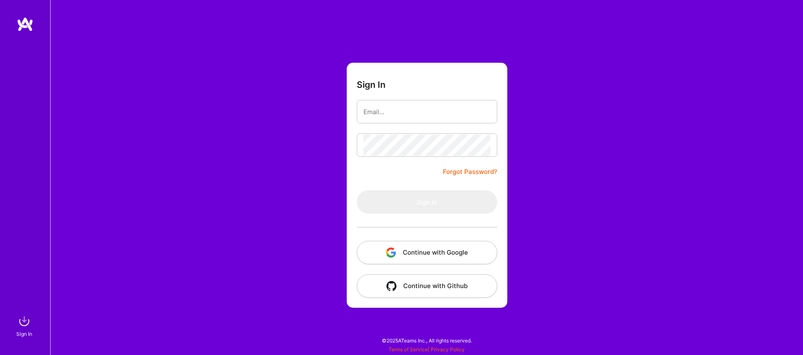
click at [434, 250] on button "Continue with Google" at bounding box center [427, 252] width 140 height 23
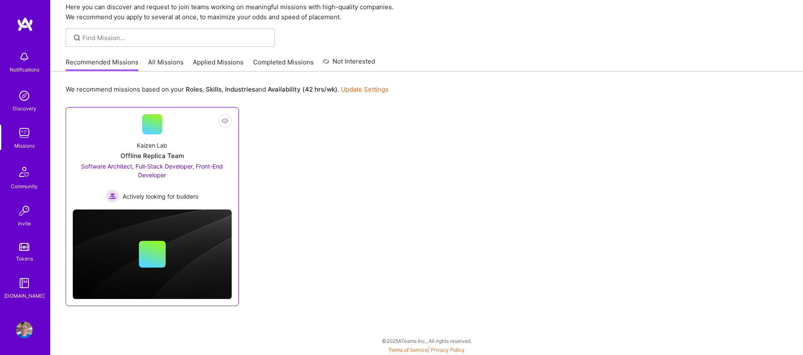
scroll to position [34, 0]
click at [208, 120] on span "Not Interested" at bounding box center [209, 120] width 40 height 9
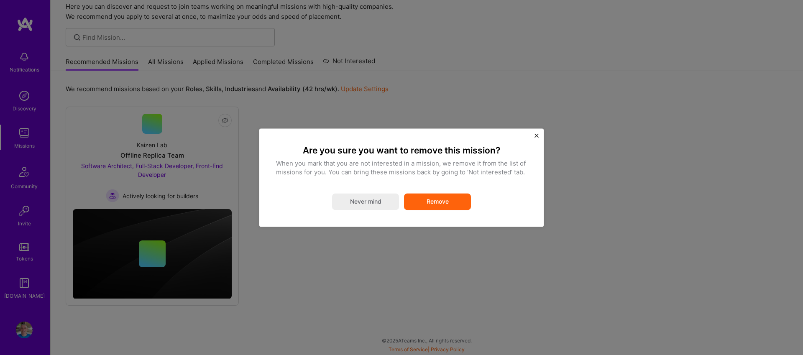
click at [438, 205] on button "Remove" at bounding box center [437, 201] width 67 height 17
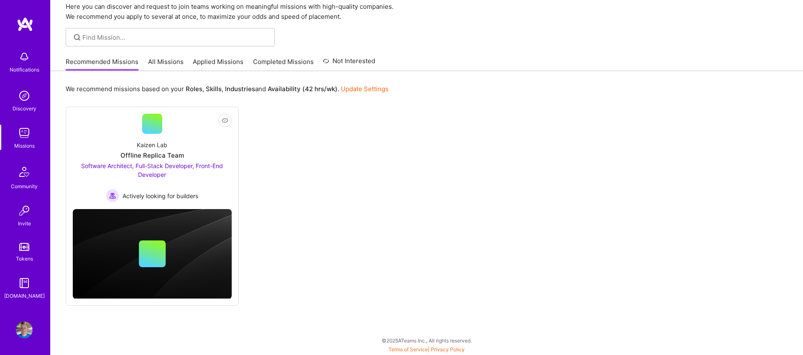
click at [169, 63] on link "All Missions" at bounding box center [166, 64] width 36 height 14
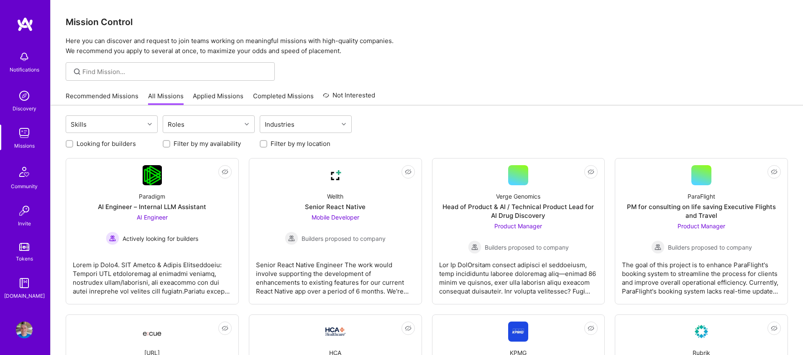
click at [218, 94] on link "Applied Missions" at bounding box center [218, 99] width 51 height 14
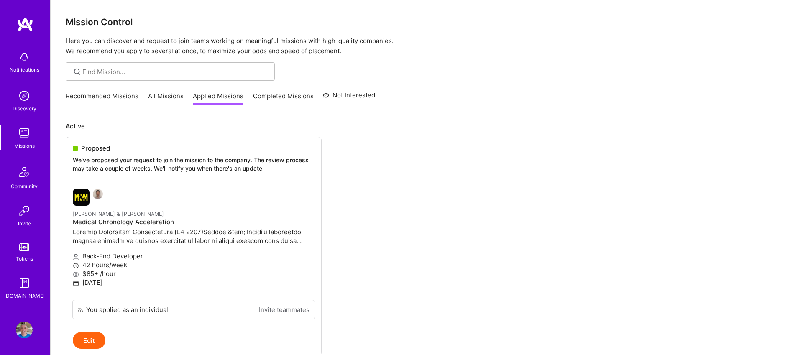
click at [132, 95] on link "Recommended Missions" at bounding box center [102, 99] width 73 height 14
